Goal: Communication & Community: Share content

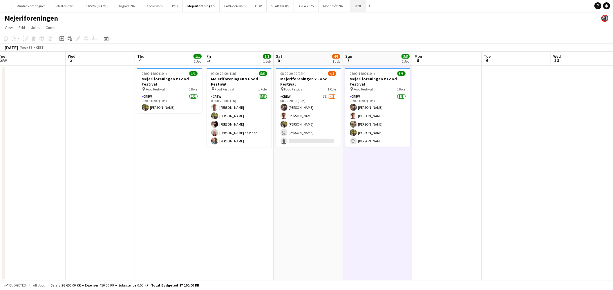
click at [350, 7] on button "Wolt Close" at bounding box center [358, 5] width 16 height 11
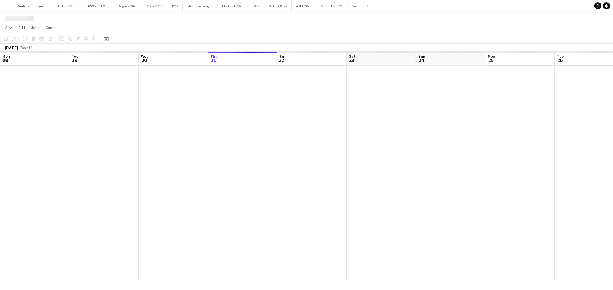
scroll to position [0, 138]
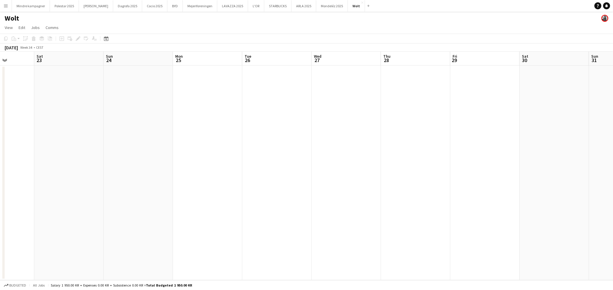
drag, startPoint x: 482, startPoint y: 133, endPoint x: 430, endPoint y: 158, distance: 56.8
click at [265, 160] on app-calendar-viewport "Tue 19 Wed 20 Thu 21 Fri 22 Sat 23 Sun 24 Mon 25 Tue 26 Wed 27 Thu 28 Fri 29 Sa…" at bounding box center [306, 166] width 613 height 229
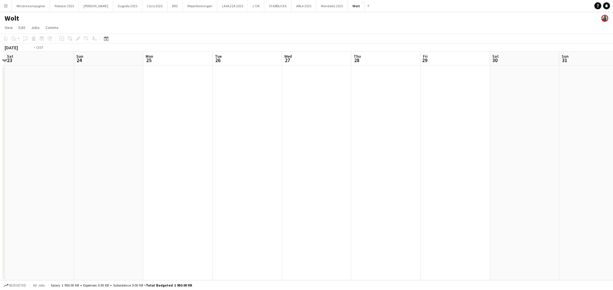
drag, startPoint x: 257, startPoint y: 171, endPoint x: 181, endPoint y: 170, distance: 76.0
click at [163, 173] on app-calendar-viewport "Wed 20 Thu 21 Fri 22 Sat 23 Sun 24 Mon 25 Tue 26 Wed 27 Thu 28 Fri 29 Sat 30 Su…" at bounding box center [306, 166] width 613 height 229
drag, startPoint x: 358, startPoint y: 169, endPoint x: 117, endPoint y: 177, distance: 241.5
click at [113, 180] on app-calendar-viewport "Wed 27 Thu 28 Fri 29 Sat 30 Sun 31 Mon 1 Tue 2 Wed 3 Thu 4 Fri 5 Sat 6 Sun 7 Mo…" at bounding box center [306, 166] width 613 height 229
drag, startPoint x: 256, startPoint y: 176, endPoint x: 105, endPoint y: 178, distance: 151.1
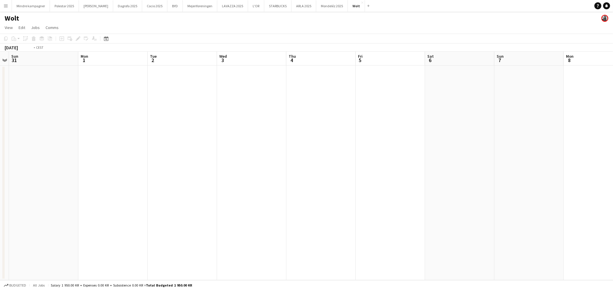
click at [94, 187] on app-calendar-viewport "Thu 28 Fri 29 Sat 30 Sun 31 Mon 1 Tue 2 Wed 3 Thu 4 Fri 5 Sat 6 Sun 7 Mon 8 Tue…" at bounding box center [306, 166] width 613 height 229
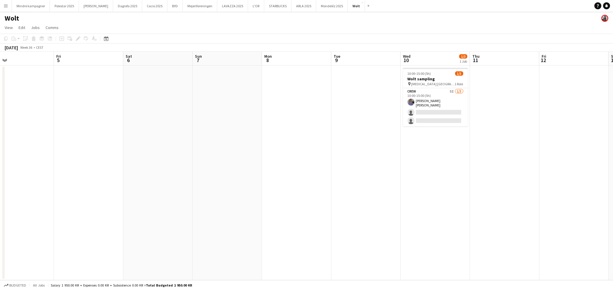
drag, startPoint x: 346, startPoint y: 167, endPoint x: 266, endPoint y: 180, distance: 80.7
click at [268, 180] on app-calendar-viewport "Mon 1 Tue 2 Wed 3 Thu 4 Fri 5 Sat 6 Sun 7 Mon 8 Tue 9 Wed 10 1/3 1 Job Thu 11 F…" at bounding box center [306, 166] width 613 height 229
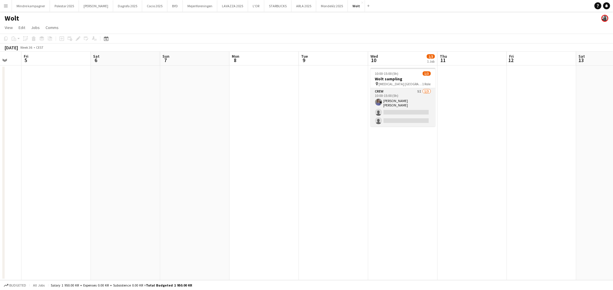
click at [414, 98] on app-card-role "Crew 5I [DATE] 10:00-15:00 (5h) [PERSON_NAME] [PERSON_NAME] single-neutral-acti…" at bounding box center [402, 107] width 65 height 38
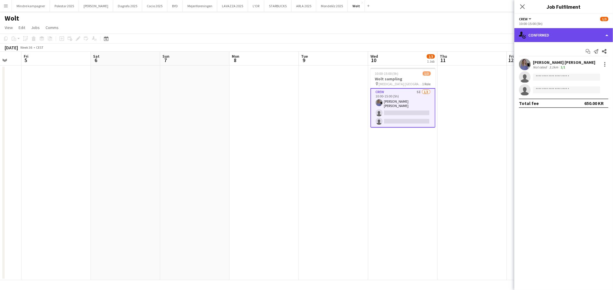
click at [559, 38] on div "single-neutral-actions-check-2 Confirmed" at bounding box center [563, 35] width 99 height 14
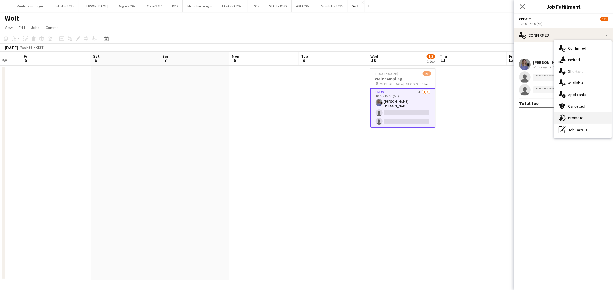
click at [581, 117] on div "advertising-megaphone Promote" at bounding box center [582, 118] width 57 height 12
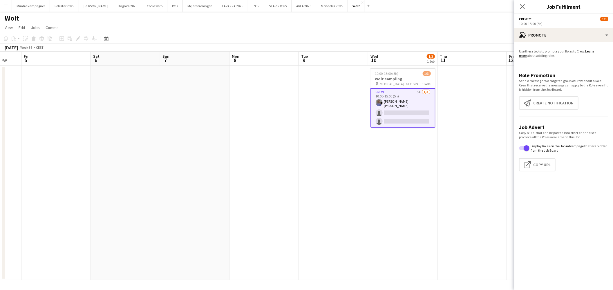
click at [548, 113] on app-promote-tab "Use these tools to promote your Roles to Crew. Learn more about adding roles. R…" at bounding box center [563, 111] width 99 height 129
click at [546, 105] on button "Create notification Create notification" at bounding box center [548, 102] width 59 height 13
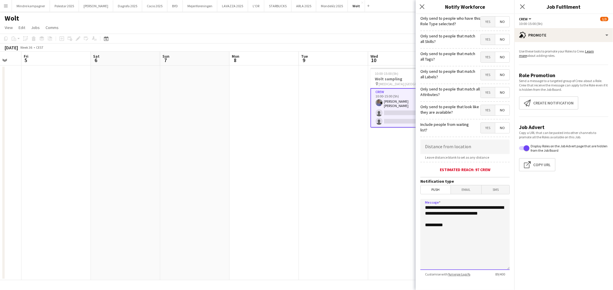
drag, startPoint x: 459, startPoint y: 220, endPoint x: 390, endPoint y: 198, distance: 72.1
click at [390, 198] on body "Menu Boards Boards Boards All jobs Status Workforce Workforce My Workforce Recr…" at bounding box center [306, 145] width 613 height 290
type textarea "**********"
click at [485, 58] on span "Yes" at bounding box center [488, 57] width 14 height 10
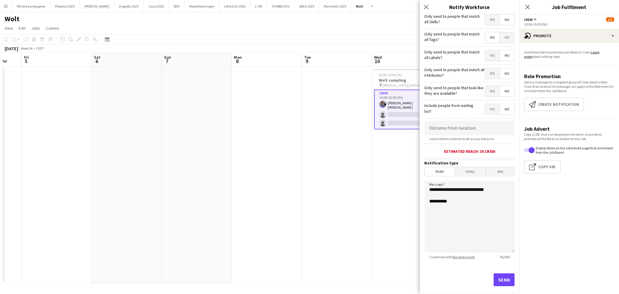
scroll to position [28, 0]
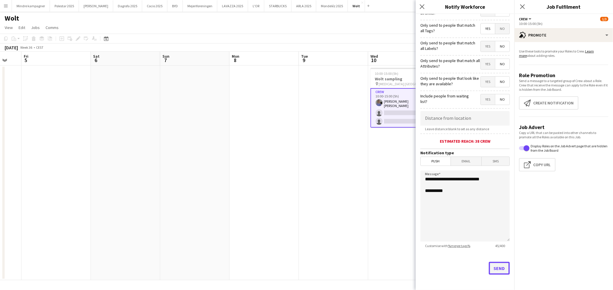
click at [495, 266] on button "Send" at bounding box center [499, 268] width 21 height 13
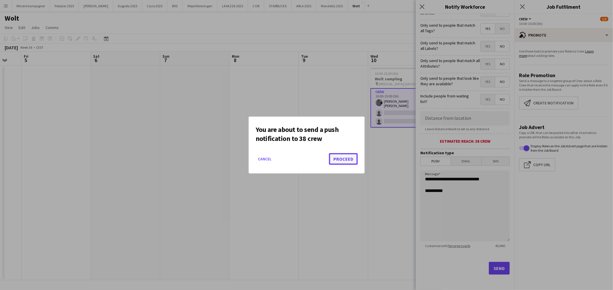
click at [344, 157] on button "Proceed" at bounding box center [343, 159] width 29 height 12
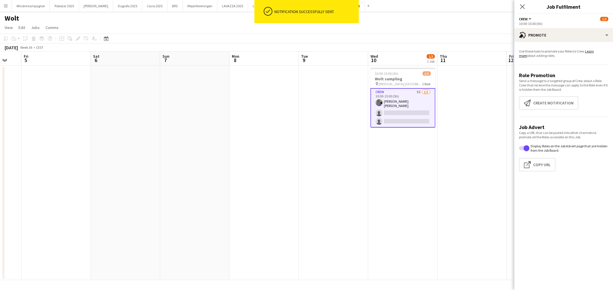
click at [382, 183] on app-date-cell "10:00-15:00 (5h) 1/3 Wolt sampling pin [MEDICAL_DATA] Aarhus 1 Role Crew 5I [DA…" at bounding box center [402, 173] width 69 height 215
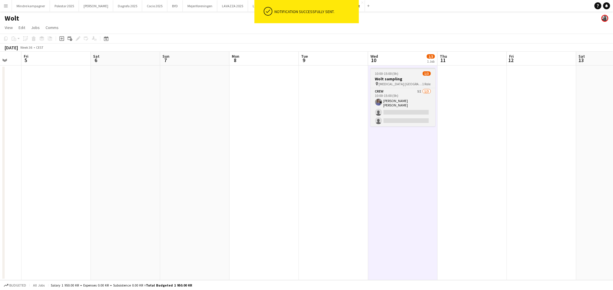
click at [401, 83] on div "pin [MEDICAL_DATA] Aarhus 1 Role" at bounding box center [402, 84] width 65 height 5
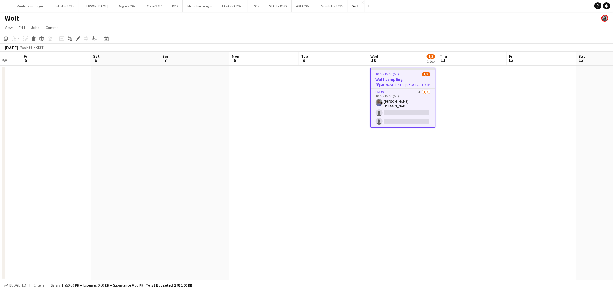
click at [479, 135] on app-date-cell at bounding box center [471, 173] width 69 height 215
